Goal: Check status: Check status

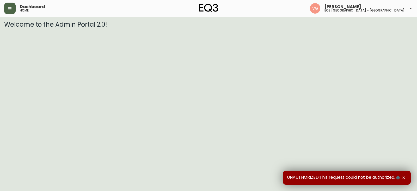
click at [10, 11] on button "button" at bounding box center [9, 8] width 11 height 11
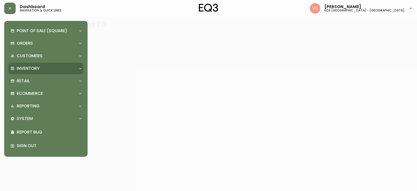
click at [25, 67] on p "Inventory" at bounding box center [28, 68] width 23 height 6
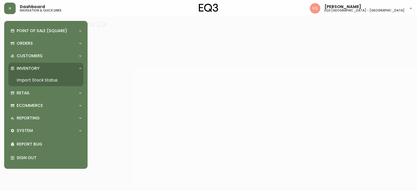
click at [29, 82] on link "Import Stock Status" at bounding box center [45, 80] width 75 height 12
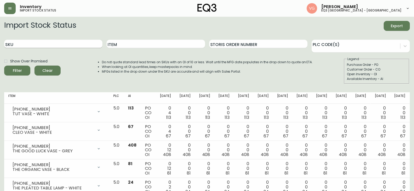
click at [45, 44] on input "SKU" at bounding box center [53, 44] width 98 height 8
type input "2020-208"
click at [4, 65] on button "Filter" at bounding box center [17, 70] width 26 height 10
